Goal: Information Seeking & Learning: Learn about a topic

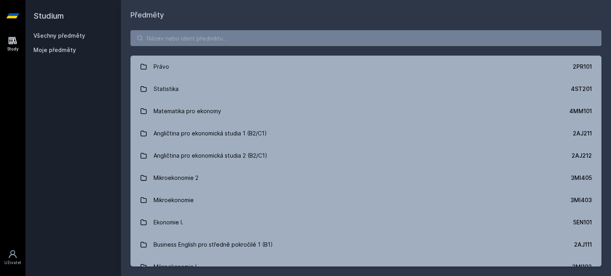
click at [50, 35] on link "Všechny předměty" at bounding box center [59, 35] width 52 height 7
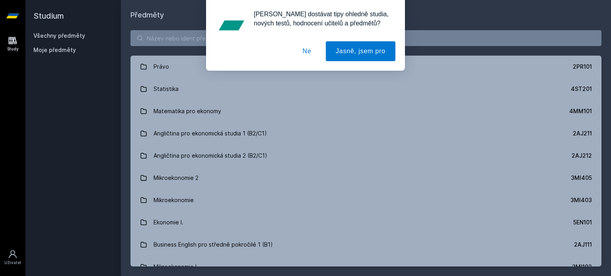
click at [159, 36] on div "[PERSON_NAME] dostávat tipy ohledně studia, nových testů, hodnocení učitelů a p…" at bounding box center [305, 35] width 611 height 71
click at [310, 51] on button "Ne" at bounding box center [307, 51] width 29 height 20
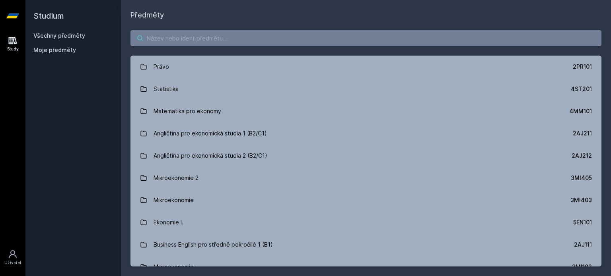
click at [243, 41] on input "search" at bounding box center [365, 38] width 471 height 16
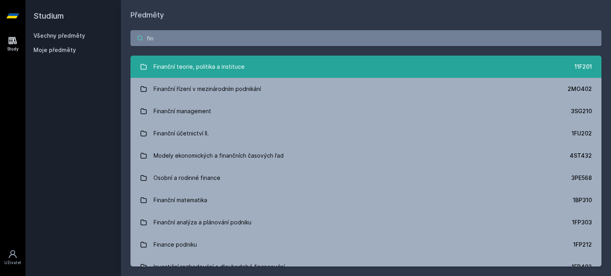
type input "fin"
click at [254, 65] on link "Finanční teorie, politika a instituce 11F201" at bounding box center [365, 67] width 471 height 22
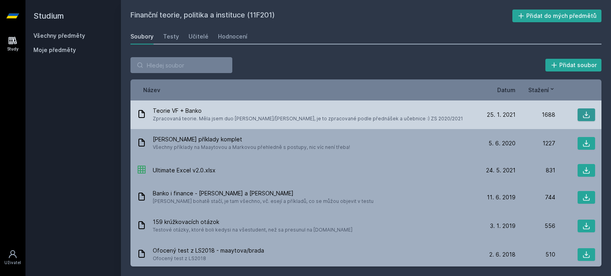
click at [586, 109] on button at bounding box center [585, 115] width 17 height 13
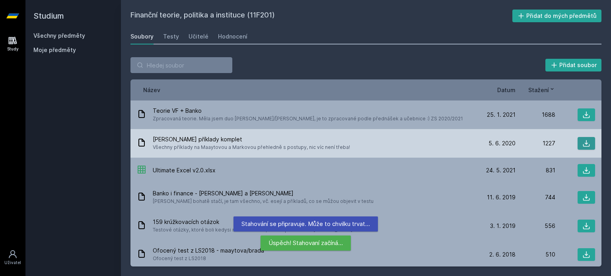
click at [582, 147] on button at bounding box center [585, 143] width 17 height 13
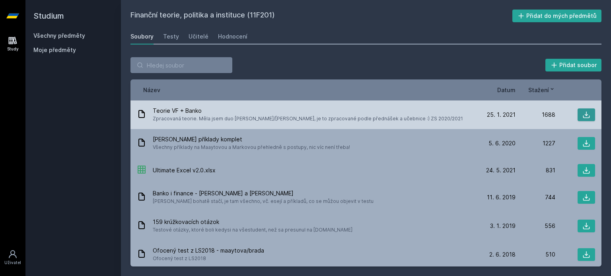
click at [588, 109] on button at bounding box center [585, 115] width 17 height 13
